Goal: Information Seeking & Learning: Learn about a topic

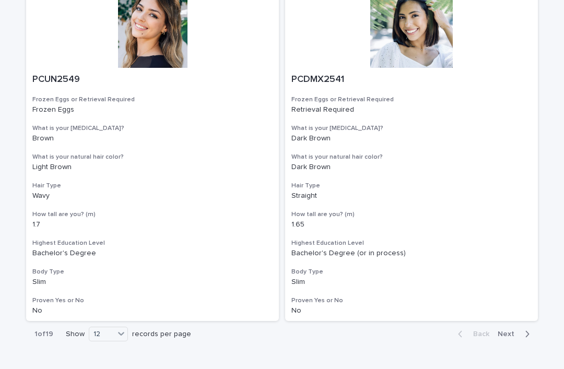
scroll to position [1859, 0]
click at [112, 349] on div "36" at bounding box center [109, 347] width 38 height 13
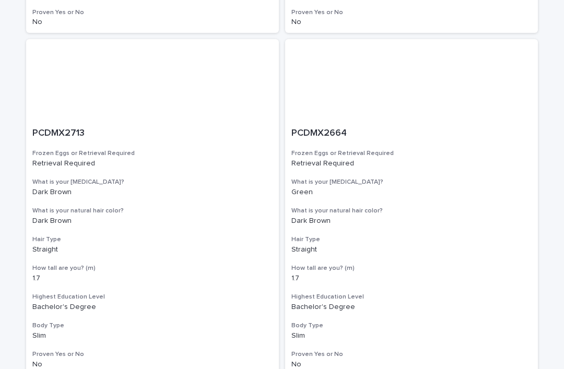
scroll to position [5917, 0]
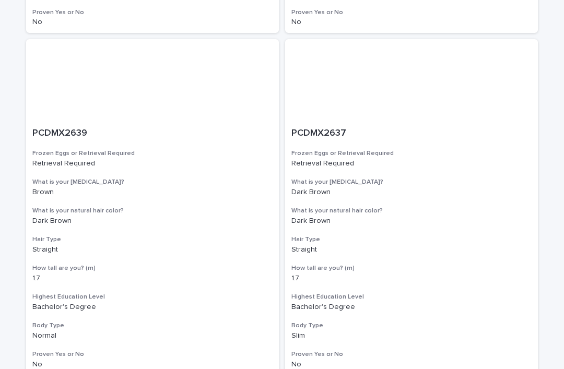
scroll to position [5917, 0]
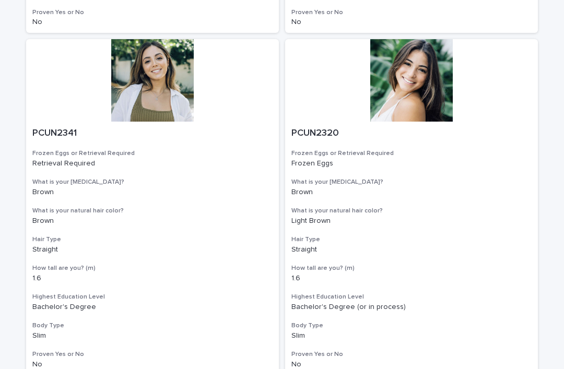
scroll to position [5917, 0]
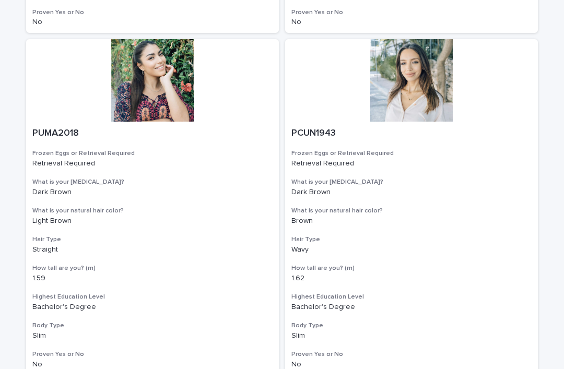
scroll to position [5917, 0]
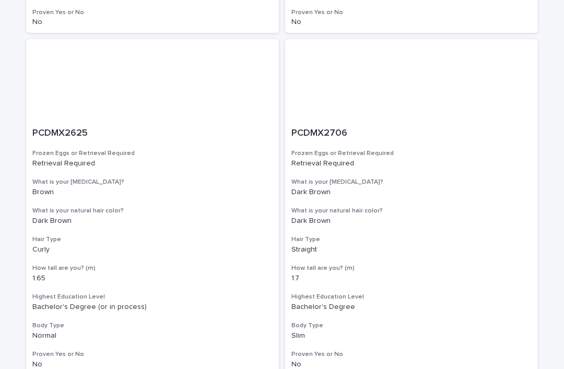
scroll to position [5917, 0]
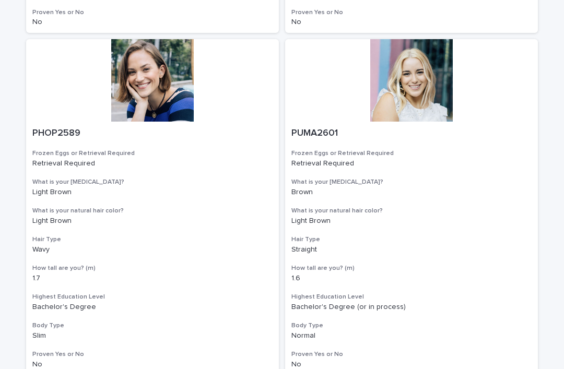
scroll to position [5917, 0]
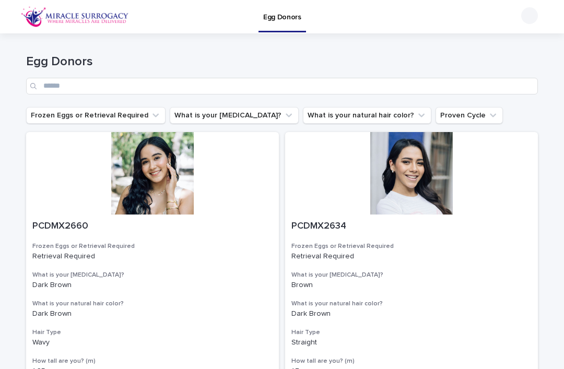
click at [166, 196] on div at bounding box center [152, 173] width 253 height 83
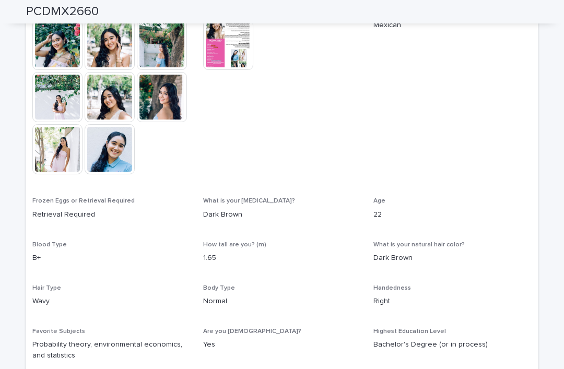
scroll to position [299, 0]
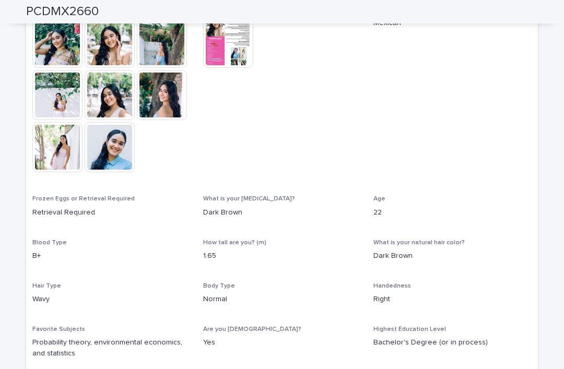
click at [225, 62] on img at bounding box center [228, 43] width 50 height 50
